Goal: Information Seeking & Learning: Learn about a topic

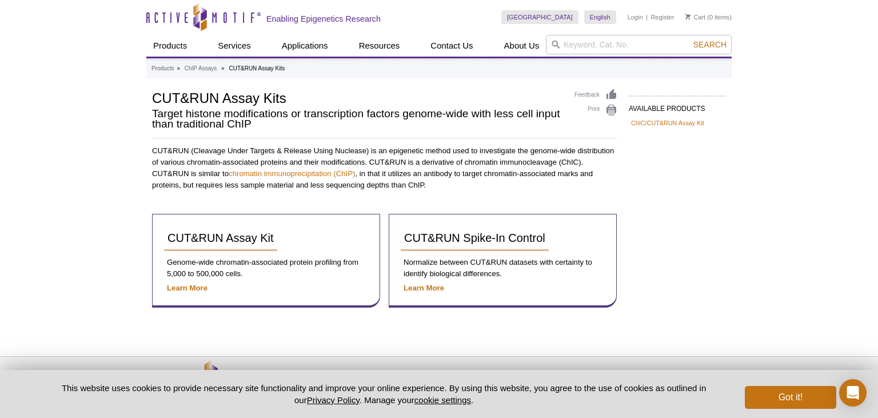
scroll to position [38, 0]
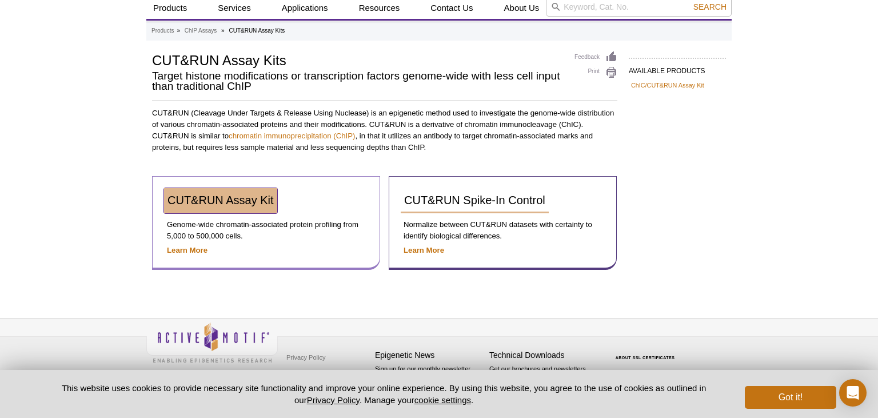
click at [210, 199] on span "CUT&RUN Assay Kit" at bounding box center [220, 200] width 106 height 13
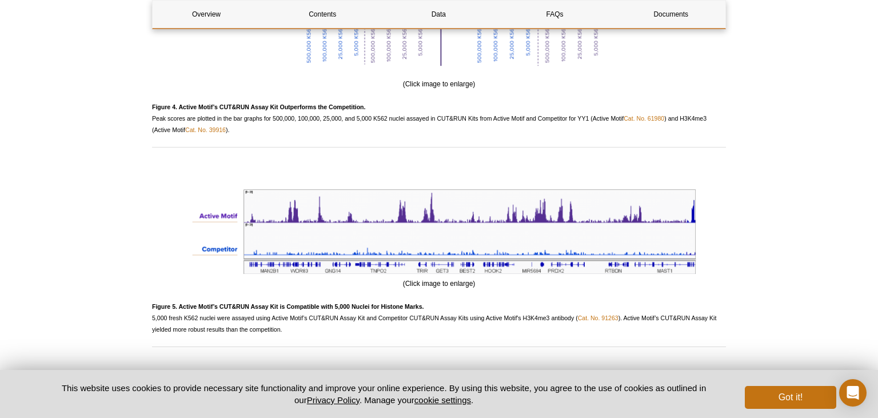
scroll to position [2578, 0]
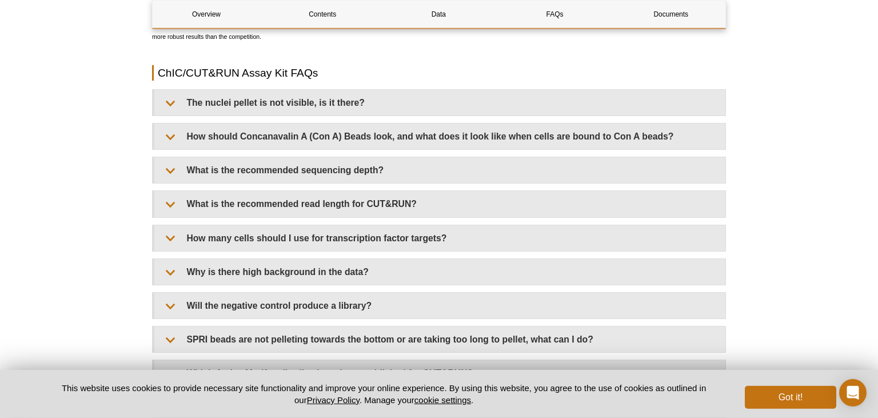
scroll to position [3320, 0]
